Goal: Transaction & Acquisition: Subscribe to service/newsletter

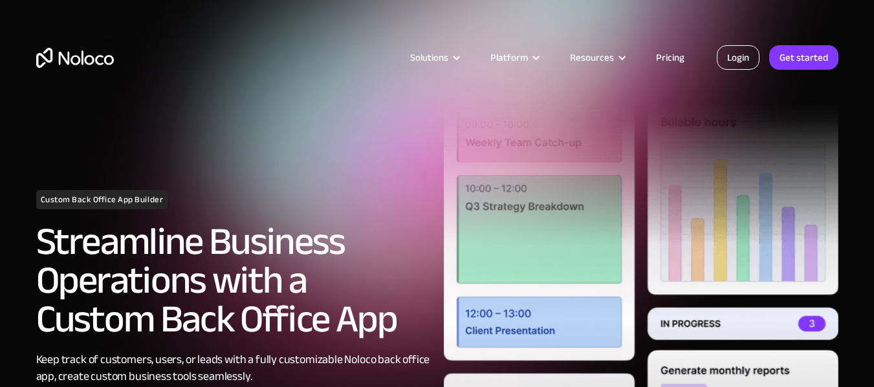
click at [753, 53] on link "Login" at bounding box center [738, 57] width 43 height 25
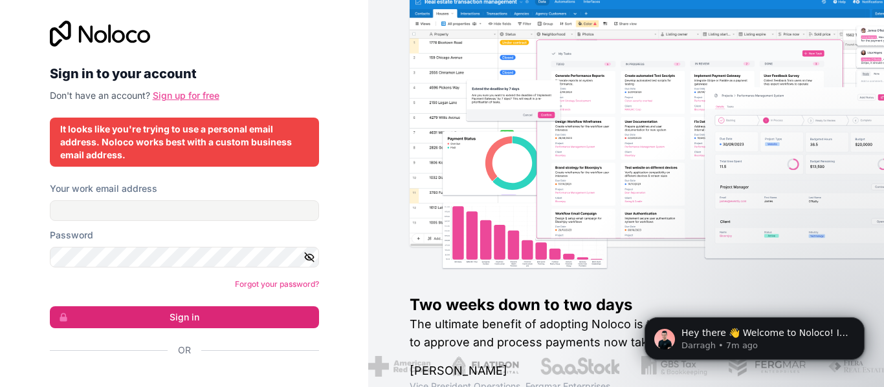
click at [177, 92] on link "Sign up for free" at bounding box center [186, 95] width 67 height 11
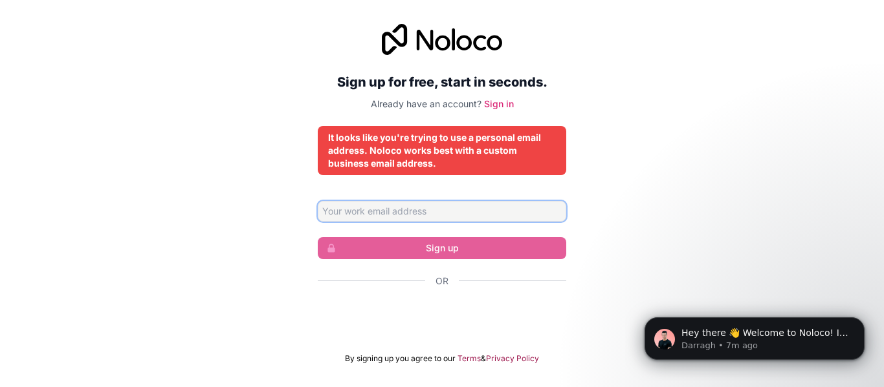
click at [413, 221] on input "Email address" at bounding box center [442, 211] width 248 height 21
click at [290, 226] on div "Sign up for free, start in seconds. Already have an account? Sign in It looks l…" at bounding box center [442, 194] width 884 height 376
click at [370, 208] on input "Email address" at bounding box center [442, 211] width 248 height 21
type input "md"
